Goal: Information Seeking & Learning: Learn about a topic

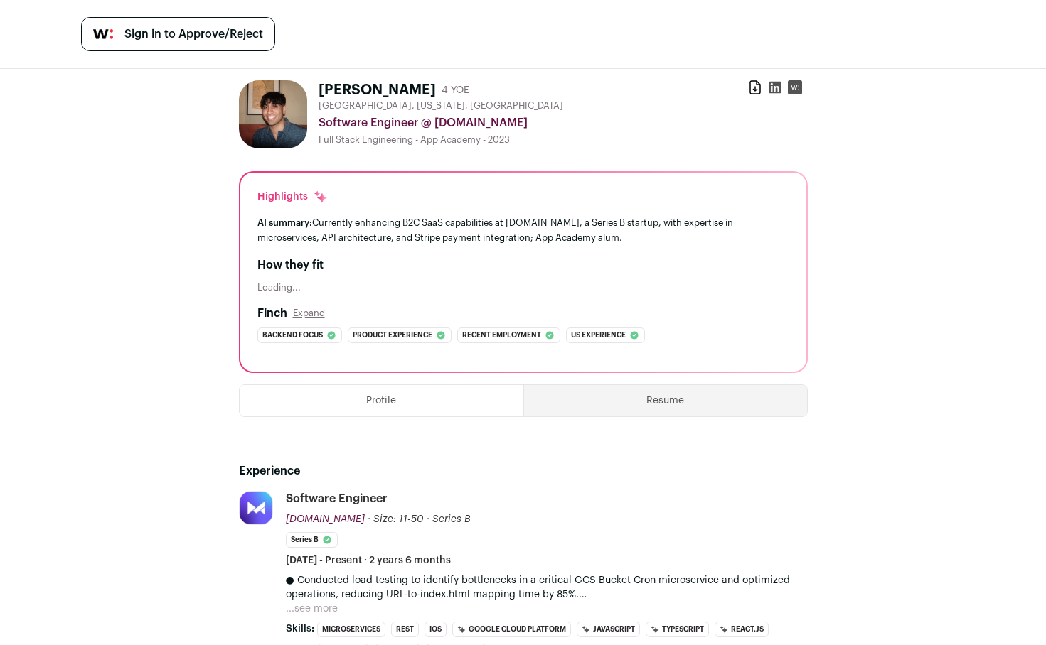
click at [554, 400] on button "Resume" at bounding box center [665, 400] width 283 height 31
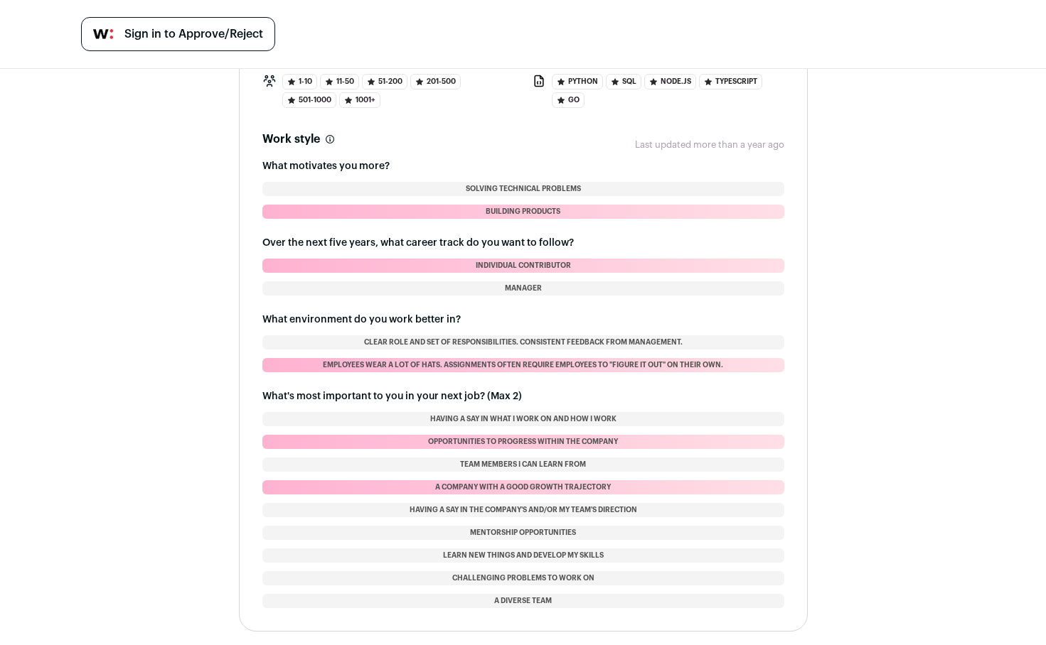
scroll to position [1270, 0]
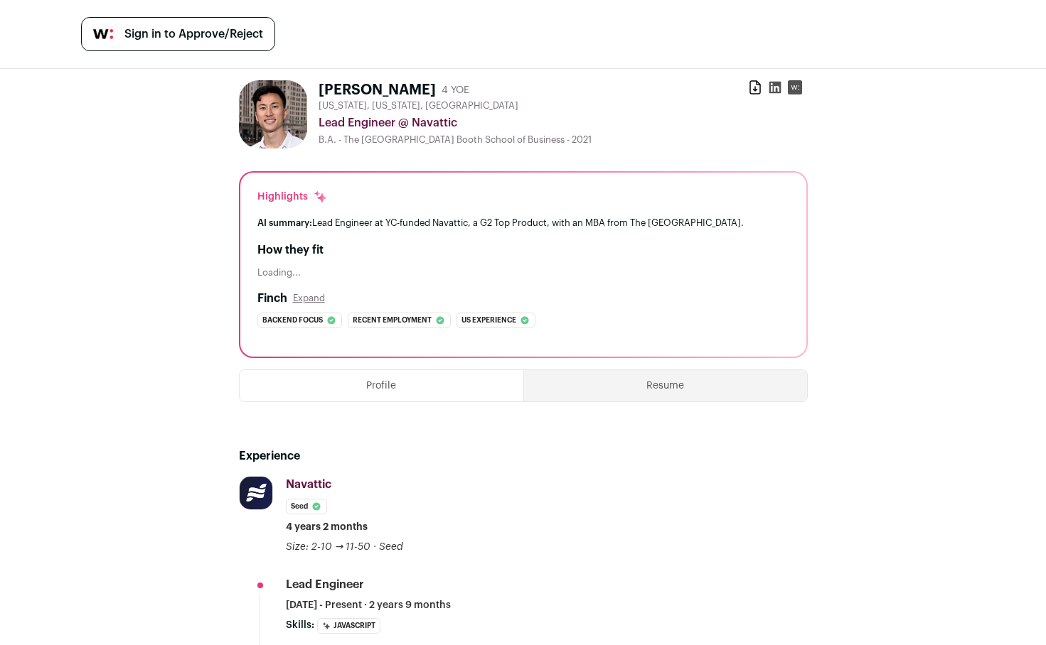
click at [772, 85] on icon at bounding box center [774, 88] width 12 height 12
